Goal: Find specific page/section: Find specific page/section

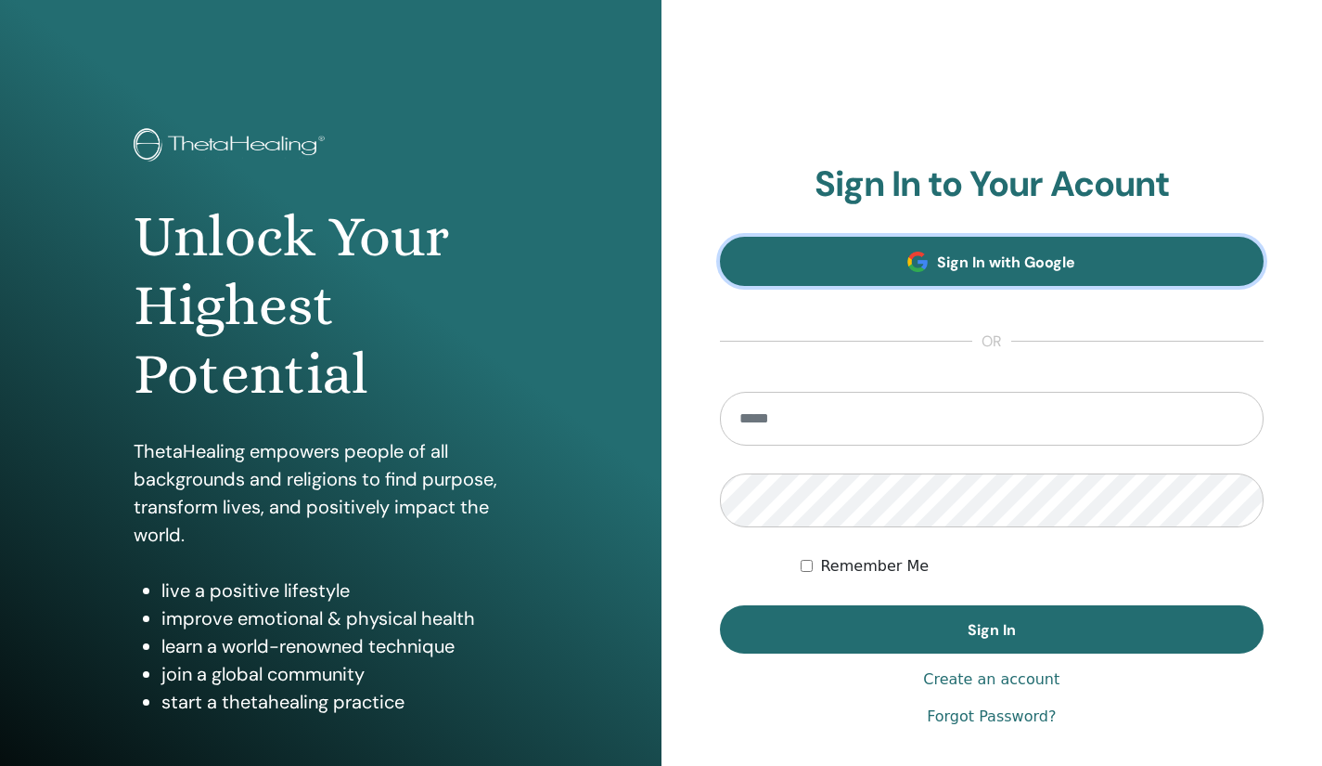
click at [1079, 272] on link "Sign In with Google" at bounding box center [992, 261] width 545 height 49
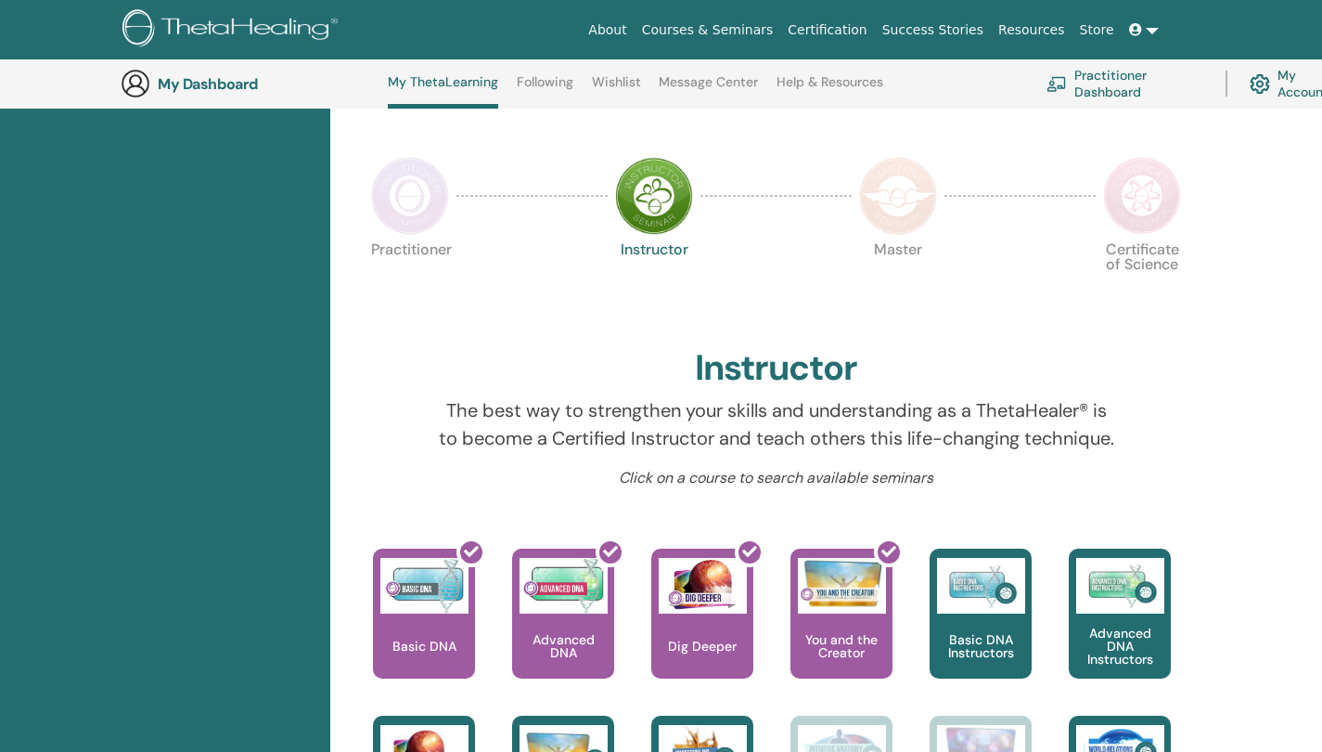
scroll to position [420, 0]
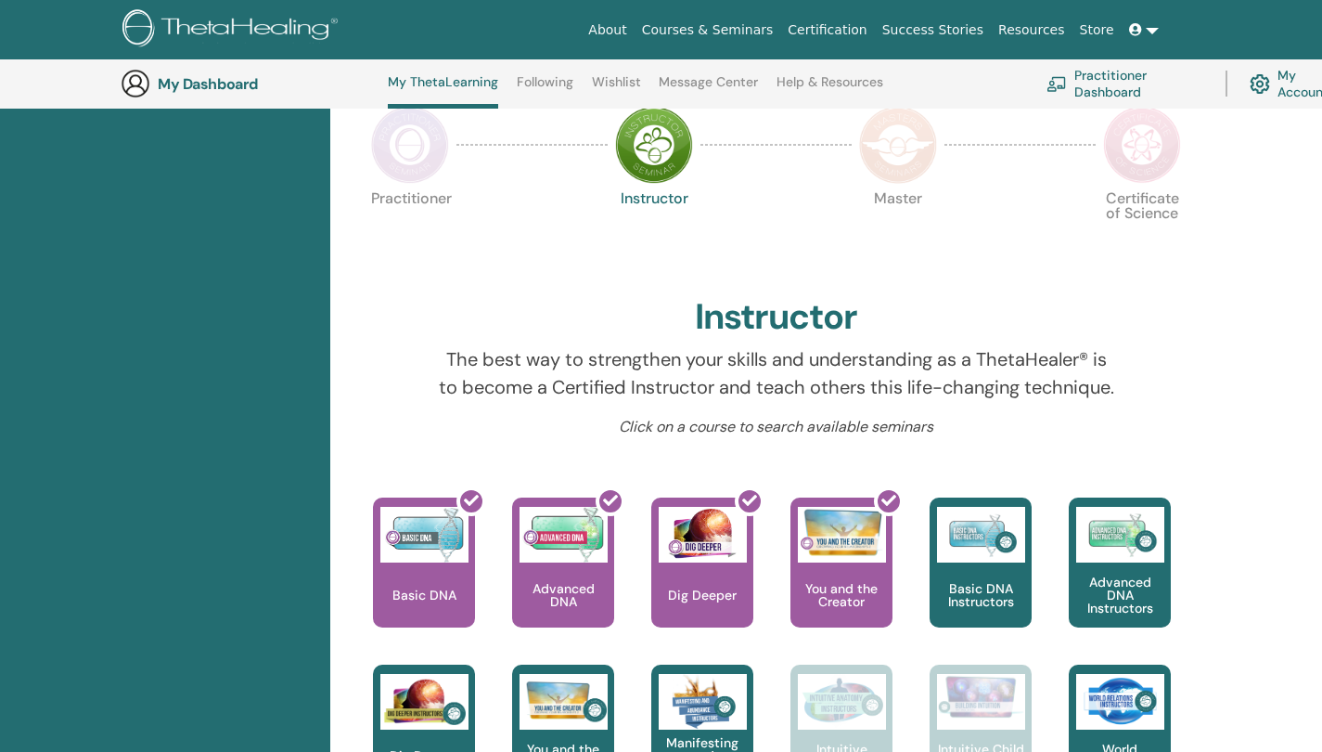
click at [417, 162] on img at bounding box center [410, 145] width 78 height 78
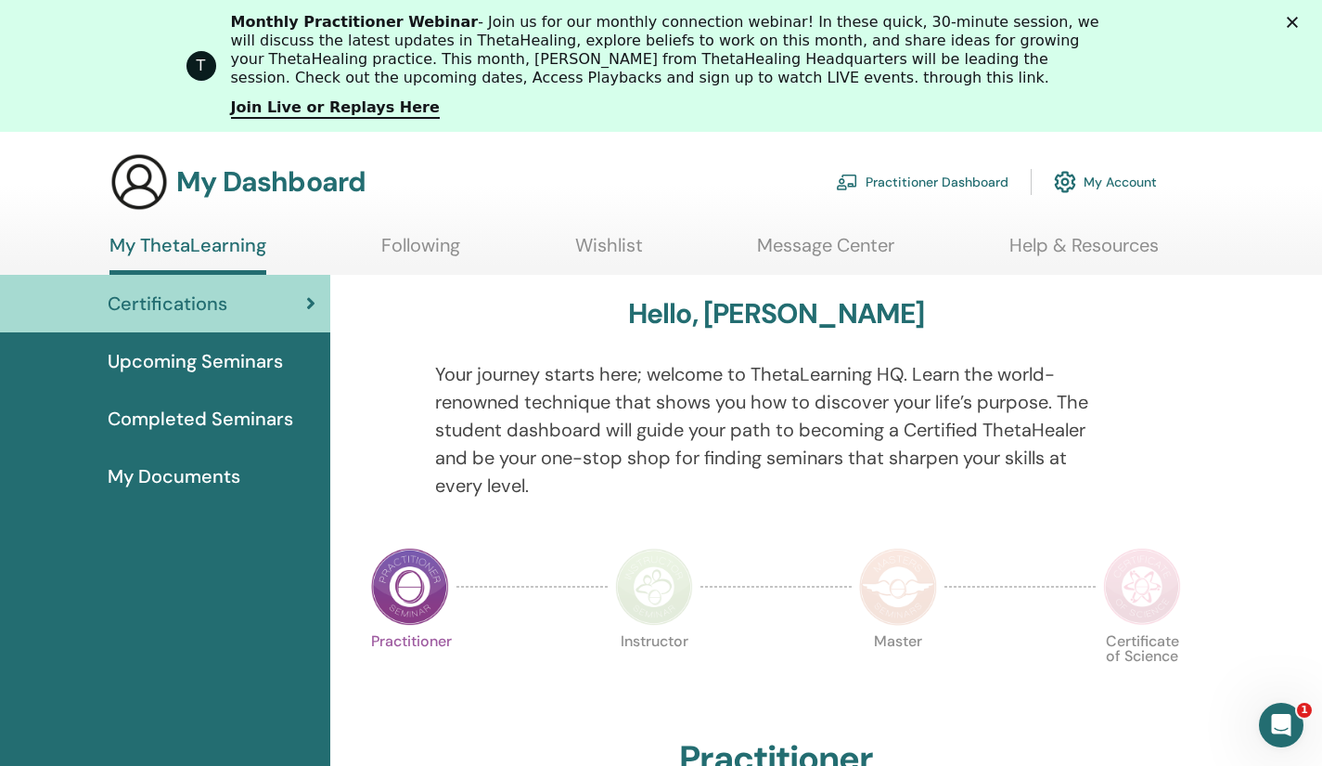
scroll to position [15, 0]
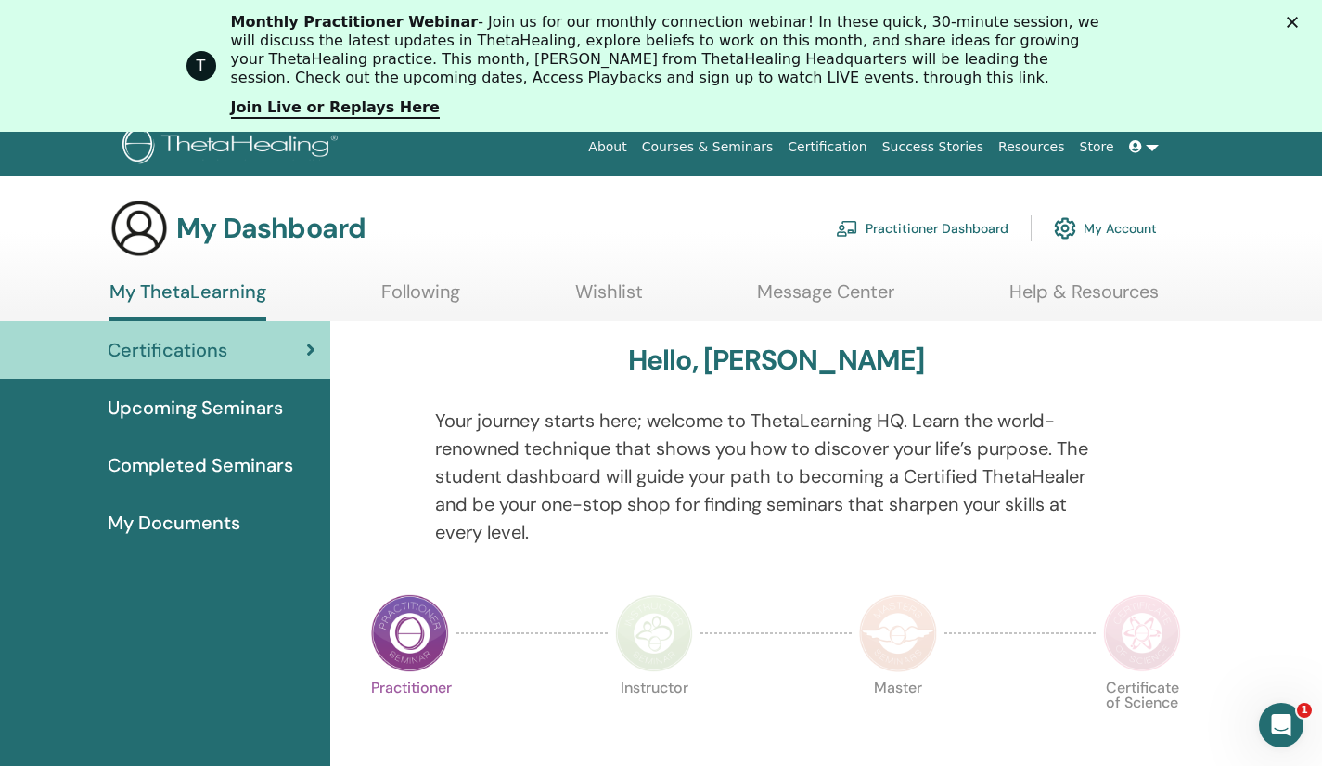
click at [197, 466] on span "Completed Seminars" at bounding box center [201, 465] width 186 height 28
